Goal: Task Accomplishment & Management: Manage account settings

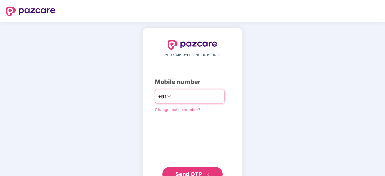
type input "**********"
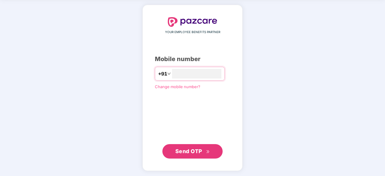
click at [183, 150] on span "Send OTP" at bounding box center [188, 151] width 27 height 6
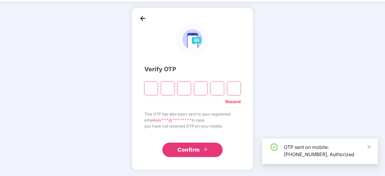
scroll to position [20, 0]
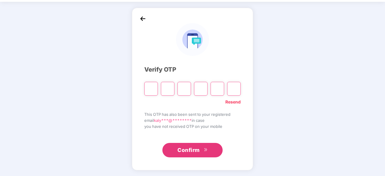
type input "*"
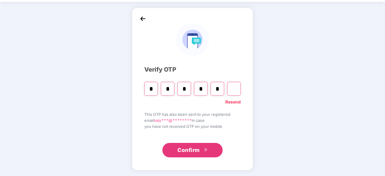
type input "*"
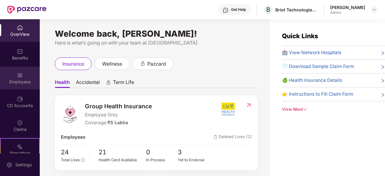
click at [18, 76] on img at bounding box center [20, 75] width 6 height 6
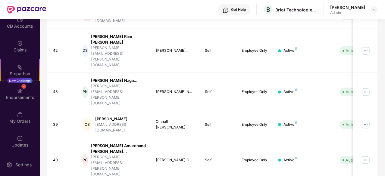
scroll to position [218, 0]
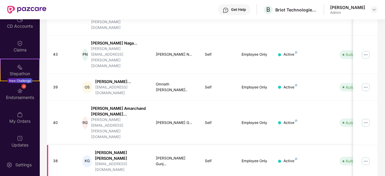
click at [99, 150] on div "[PERSON_NAME] [PERSON_NAME]" at bounding box center [120, 155] width 51 height 11
click at [365, 157] on img at bounding box center [366, 162] width 10 height 10
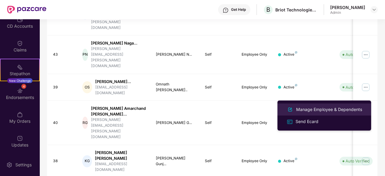
click at [304, 108] on div "Manage Employee & Dependents" at bounding box center [329, 109] width 68 height 7
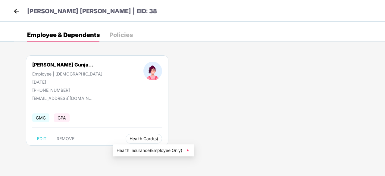
click at [129, 140] on span "Health Card(s)" at bounding box center [143, 138] width 29 height 3
click at [17, 11] on img at bounding box center [16, 11] width 9 height 9
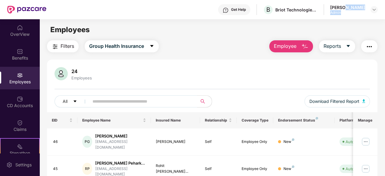
click at [340, 10] on div "[PERSON_NAME] Admin" at bounding box center [347, 10] width 35 height 11
click at [373, 10] on img at bounding box center [374, 9] width 5 height 5
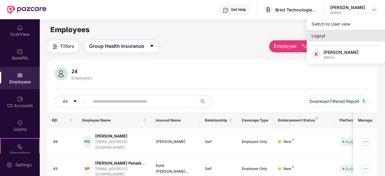
click at [324, 36] on div "Logout" at bounding box center [346, 36] width 78 height 12
